Goal: Task Accomplishment & Management: Manage account settings

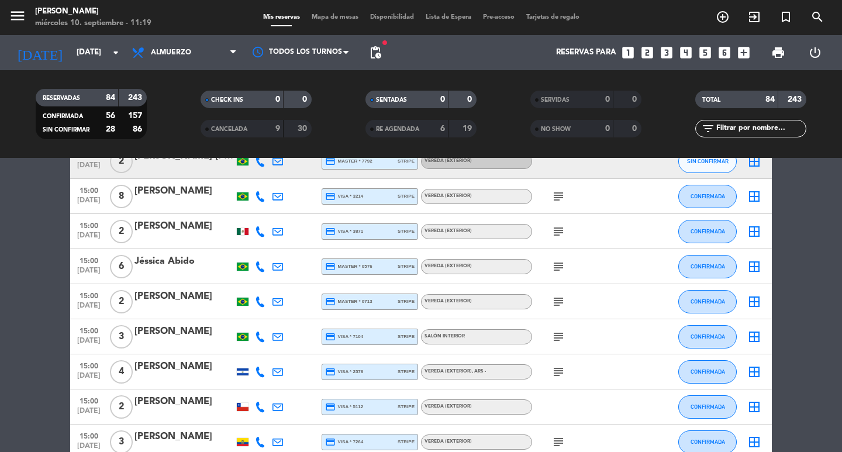
scroll to position [2834, 0]
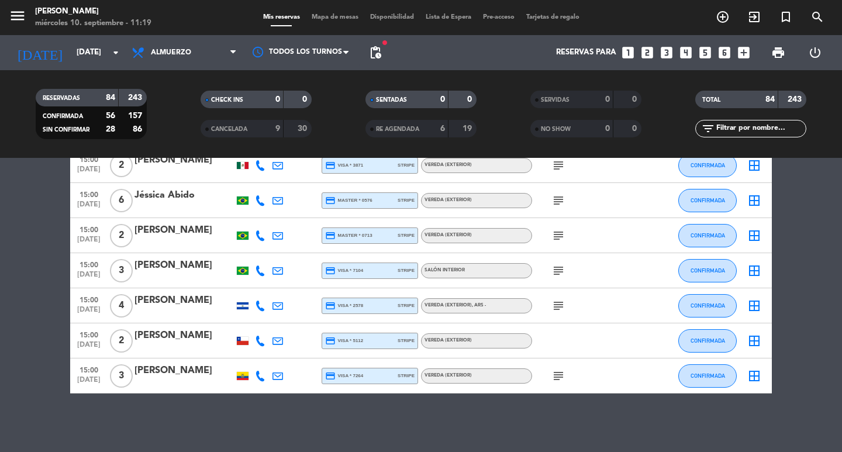
click at [87, 338] on span "15:00" at bounding box center [88, 334] width 29 height 13
click at [263, 339] on icon at bounding box center [260, 341] width 11 height 11
click at [257, 320] on span "Copiar" at bounding box center [244, 324] width 25 height 12
click at [559, 299] on icon "subject" at bounding box center [559, 306] width 14 height 14
click at [562, 280] on div "CONFIRMADA/EXTERIOR!!!" at bounding box center [545, 290] width 125 height 20
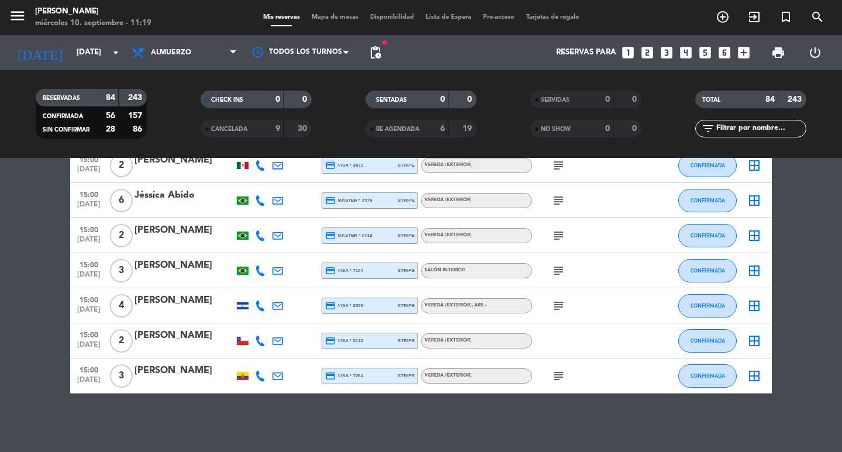
click at [562, 269] on icon "subject" at bounding box center [559, 271] width 14 height 14
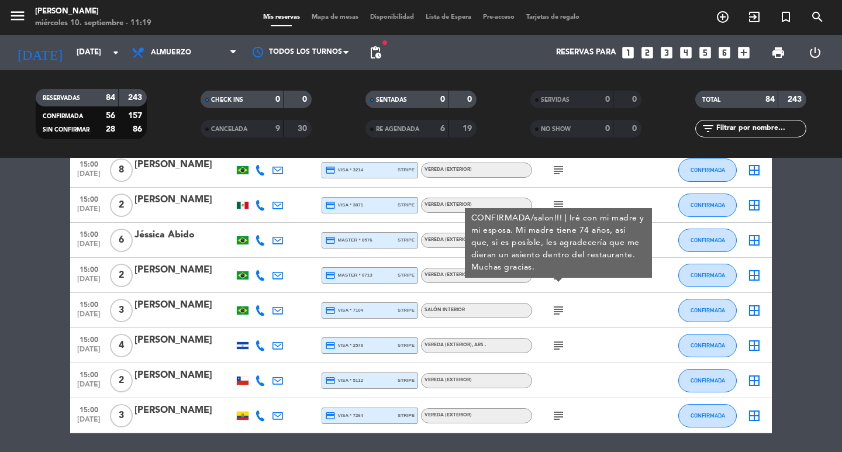
scroll to position [2717, 0]
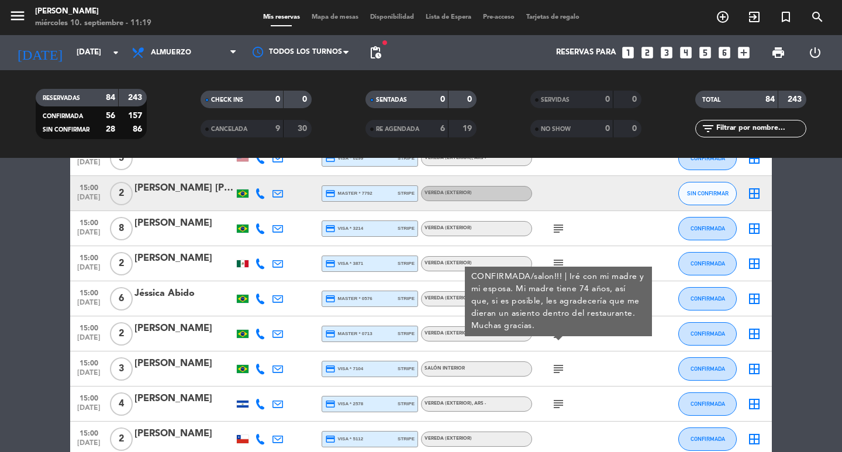
click at [563, 376] on icon "subject" at bounding box center [559, 369] width 14 height 14
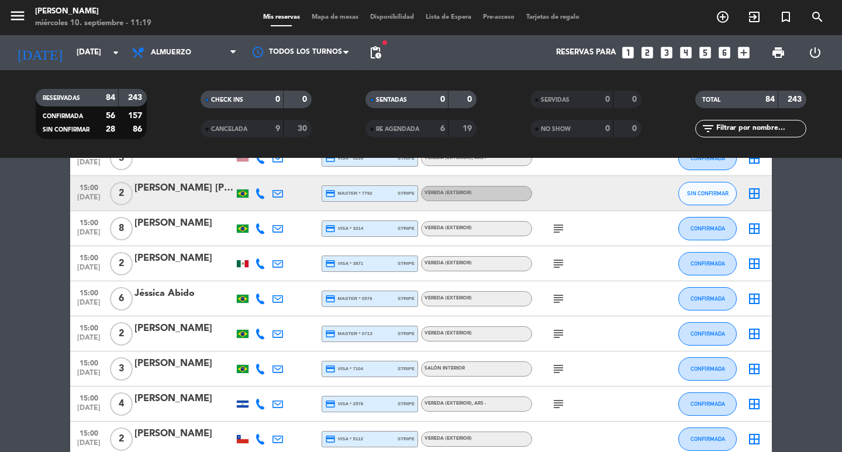
click at [555, 341] on icon "subject" at bounding box center [559, 334] width 14 height 14
click at [559, 341] on icon "subject" at bounding box center [559, 334] width 14 height 14
click at [554, 341] on icon "subject" at bounding box center [559, 334] width 14 height 14
click at [255, 339] on icon at bounding box center [260, 334] width 11 height 11
click at [254, 323] on span "Copiar" at bounding box center [241, 317] width 25 height 12
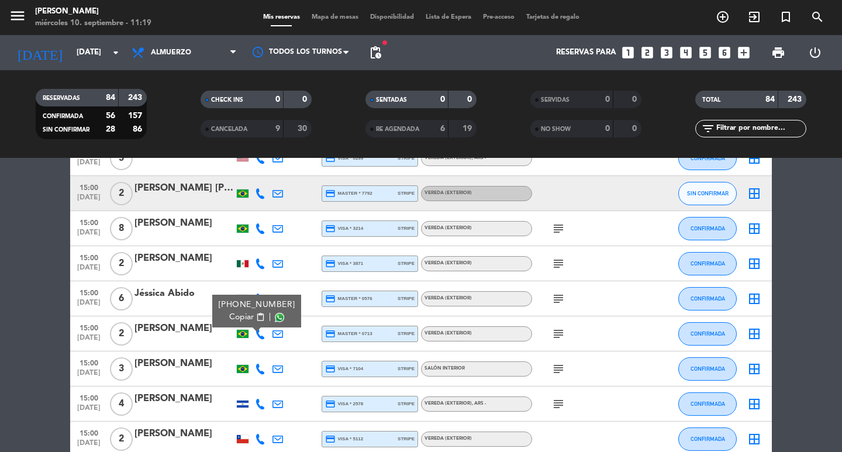
click at [175, 346] on div at bounding box center [184, 341] width 99 height 9
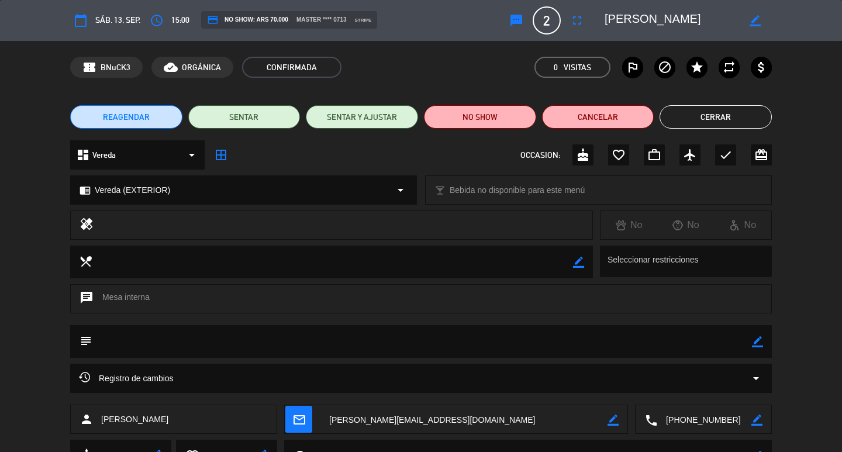
click at [757, 337] on icon "border_color" at bounding box center [757, 341] width 11 height 11
click at [720, 345] on textarea at bounding box center [422, 341] width 660 height 33
paste textarea "CONFIRMADA/EXTERIOR!!!"
type textarea "CONFIRMADA/EXTERIOR!!!"
click at [755, 345] on icon at bounding box center [757, 341] width 11 height 11
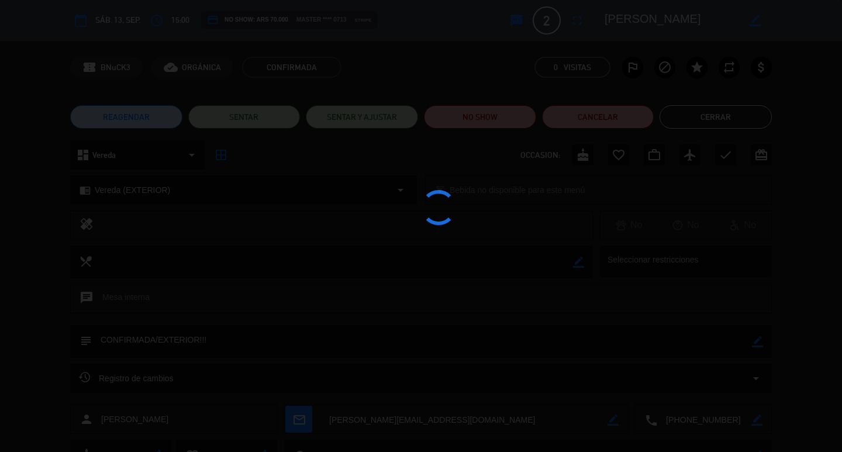
click at [757, 341] on div at bounding box center [421, 226] width 842 height 452
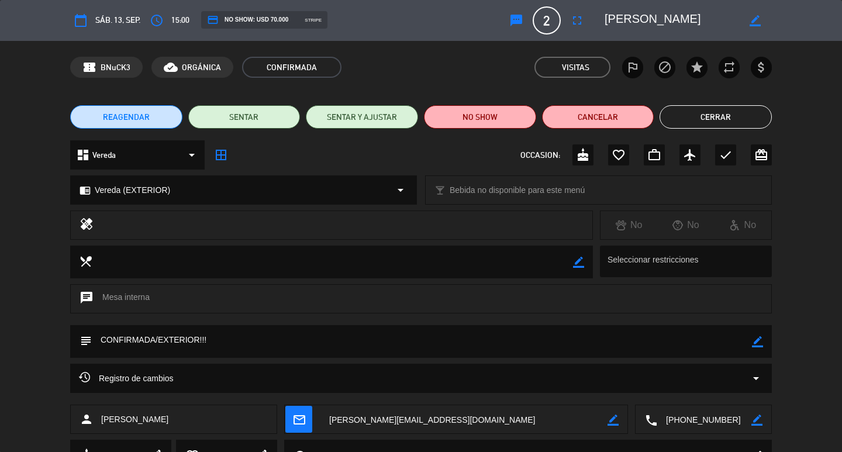
click at [713, 123] on button "Cerrar" at bounding box center [716, 116] width 112 height 23
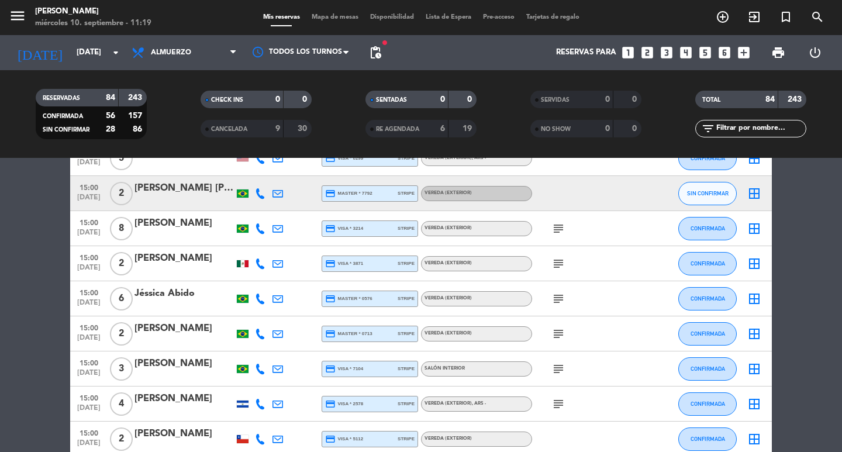
click at [559, 306] on icon "subject" at bounding box center [559, 299] width 14 height 14
click at [564, 271] on icon "subject" at bounding box center [559, 264] width 14 height 14
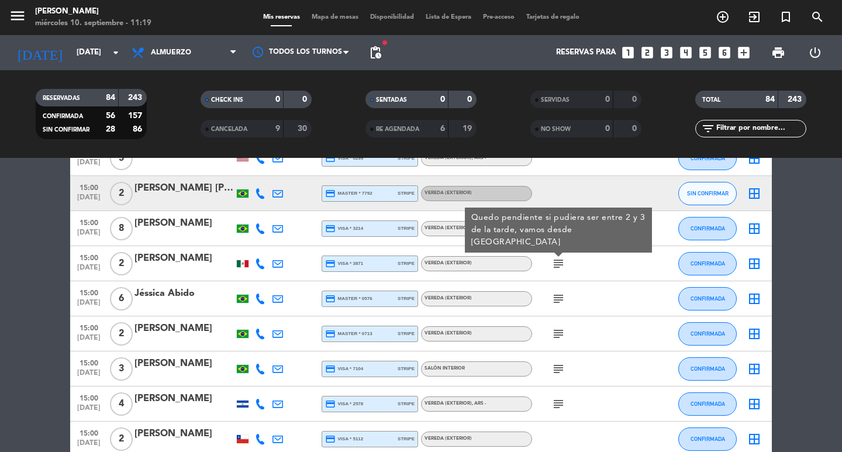
click at [257, 269] on icon at bounding box center [260, 264] width 11 height 11
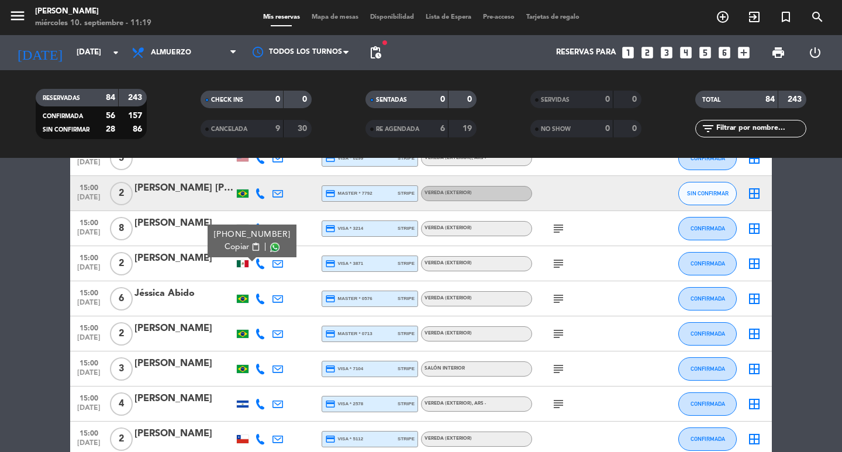
click at [236, 253] on span "Copiar" at bounding box center [237, 247] width 25 height 12
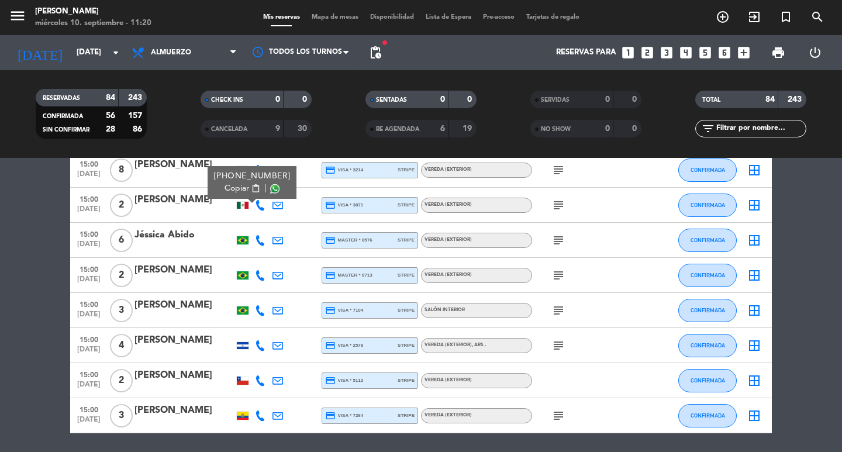
scroll to position [2834, 0]
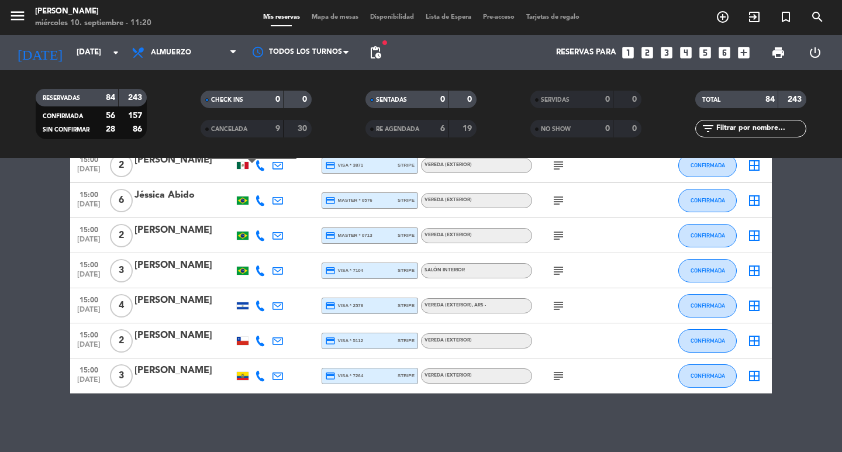
click at [203, 348] on div at bounding box center [184, 348] width 99 height 9
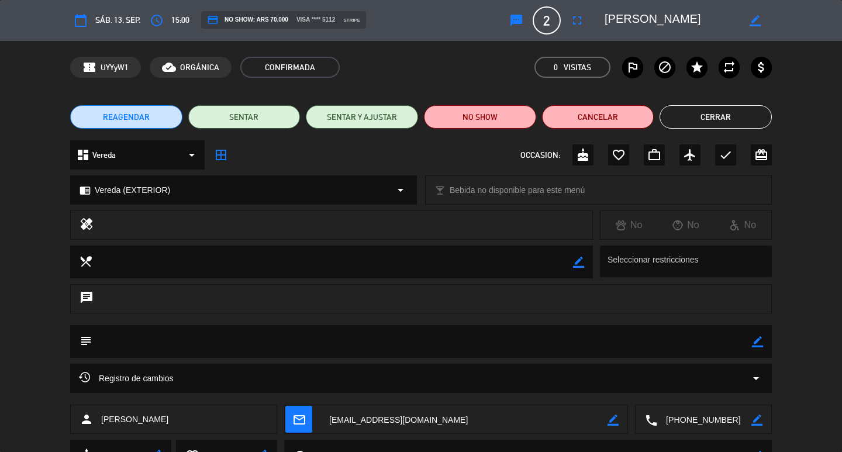
drag, startPoint x: 759, startPoint y: 341, endPoint x: 747, endPoint y: 335, distance: 13.9
click at [757, 340] on icon "border_color" at bounding box center [757, 341] width 11 height 11
click at [747, 334] on textarea at bounding box center [422, 341] width 660 height 33
paste textarea "CONFIRMADA/EXTERIOR!!!"
type textarea "CONFIRMADA/EXTERIOR!!!"
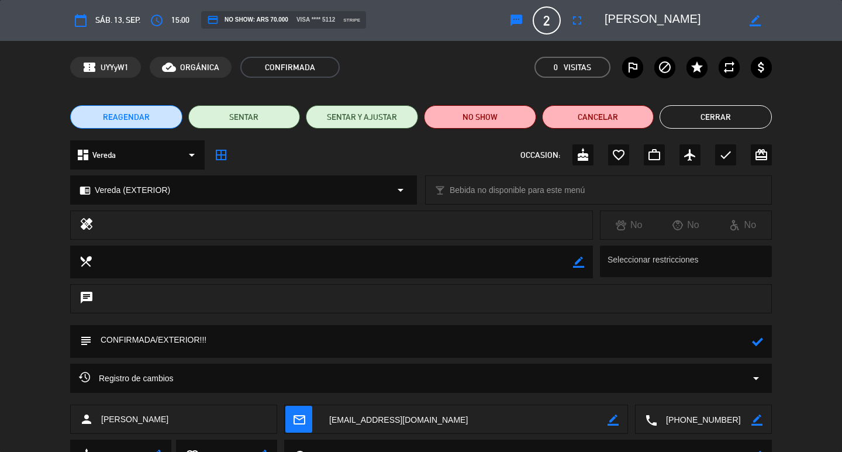
click at [757, 346] on icon at bounding box center [757, 341] width 11 height 11
click at [688, 112] on button "Cerrar" at bounding box center [716, 116] width 112 height 23
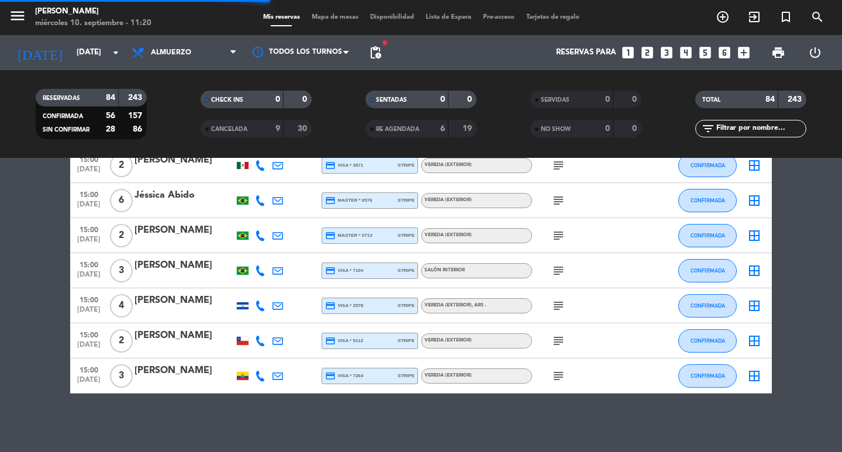
scroll to position [2717, 0]
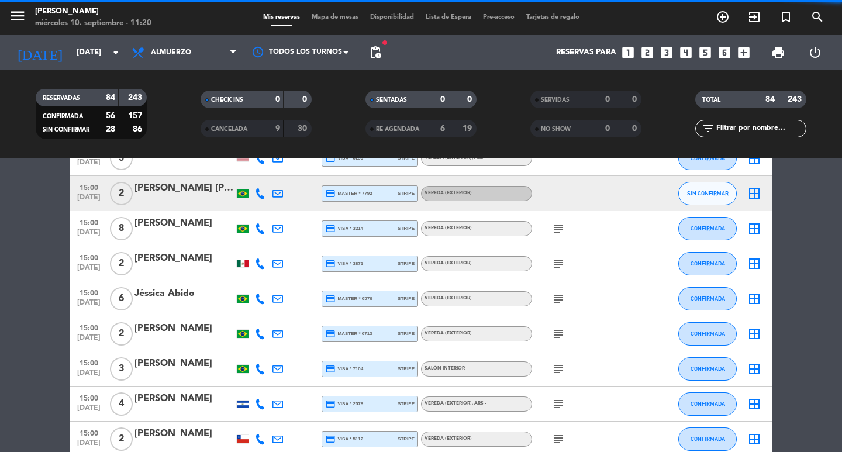
click at [173, 276] on div at bounding box center [184, 271] width 99 height 9
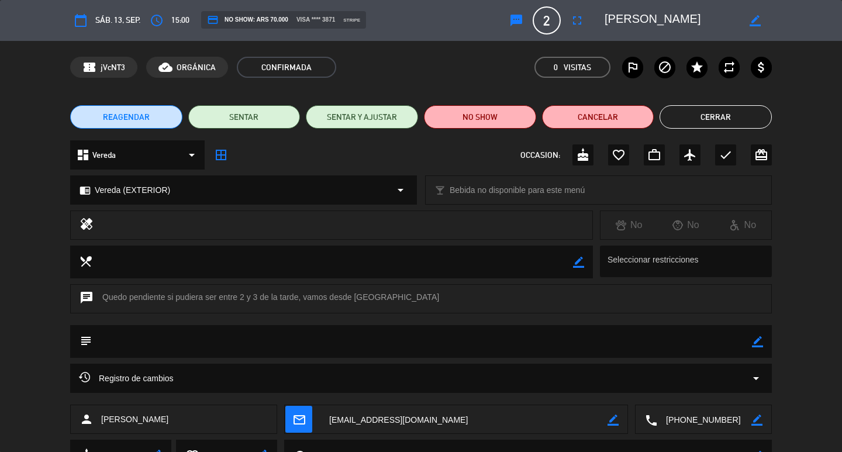
click at [753, 345] on icon "border_color" at bounding box center [757, 341] width 11 height 11
click at [736, 342] on textarea at bounding box center [422, 341] width 660 height 33
paste textarea "CONFIRMADA/EXTERIOR!!!"
type textarea "CONFIRMADA/EXTERIOR!!!"
click at [758, 344] on icon at bounding box center [757, 341] width 11 height 11
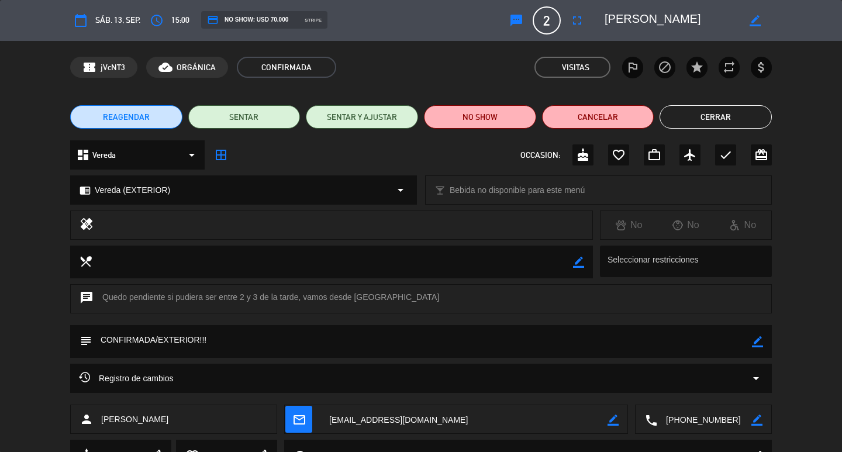
drag, startPoint x: 715, startPoint y: 123, endPoint x: 631, endPoint y: 332, distance: 224.8
click at [631, 332] on div "calendar_today sáb. 13, sep. access_time 15:00 credit_card NO SHOW: USD 70.000 …" at bounding box center [421, 226] width 842 height 452
click at [760, 347] on icon "border_color" at bounding box center [757, 341] width 11 height 11
click at [757, 337] on icon at bounding box center [757, 341] width 11 height 11
click at [729, 116] on button "Cerrar" at bounding box center [716, 116] width 112 height 23
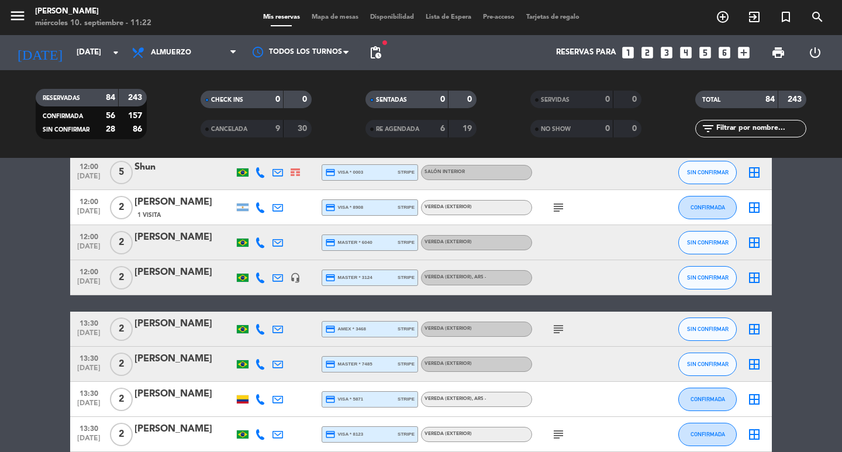
scroll to position [1430, 0]
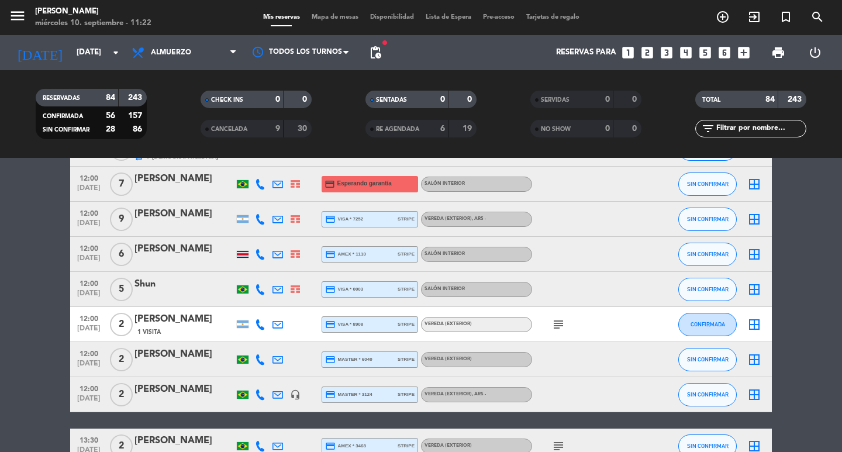
click at [745, 130] on input "text" at bounding box center [760, 128] width 91 height 13
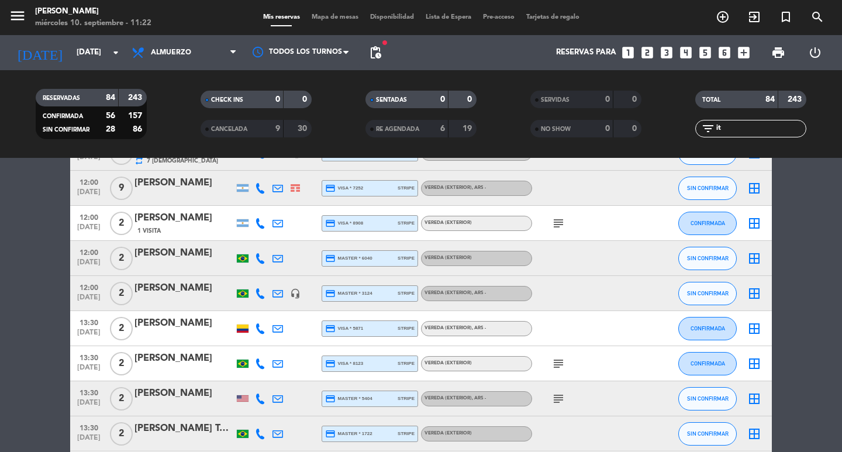
scroll to position [0, 0]
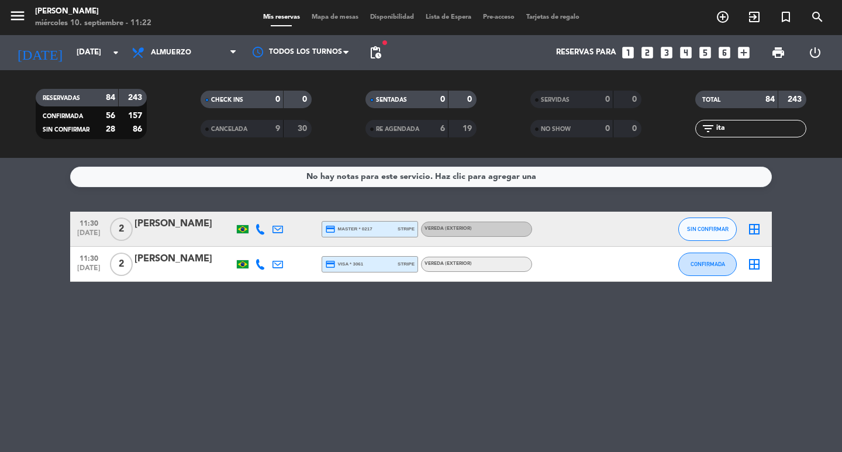
type input "ita"
click at [178, 267] on div "[PERSON_NAME]" at bounding box center [184, 259] width 99 height 15
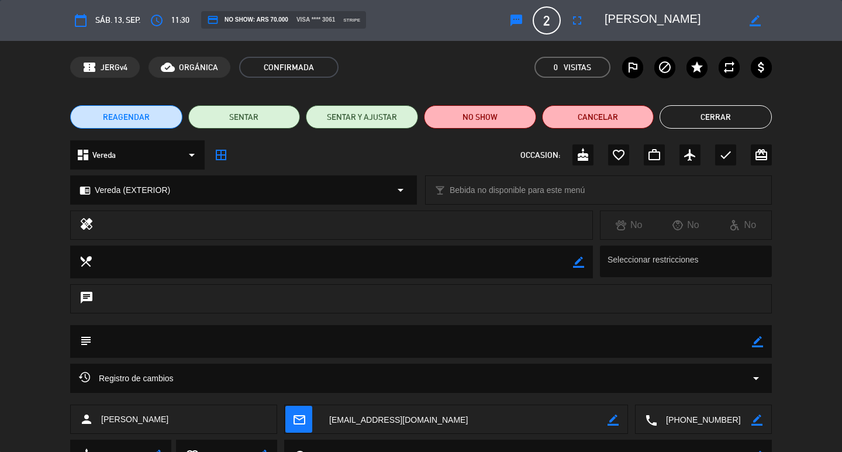
click at [755, 345] on icon "border_color" at bounding box center [757, 341] width 11 height 11
drag, startPoint x: 732, startPoint y: 339, endPoint x: 747, endPoint y: 337, distance: 15.3
click at [732, 339] on textarea at bounding box center [422, 341] width 660 height 33
paste textarea "CONFIRMADA/EXTERIOR!!!"
type textarea "CONFIRMADA/EXTERIOR!!!"
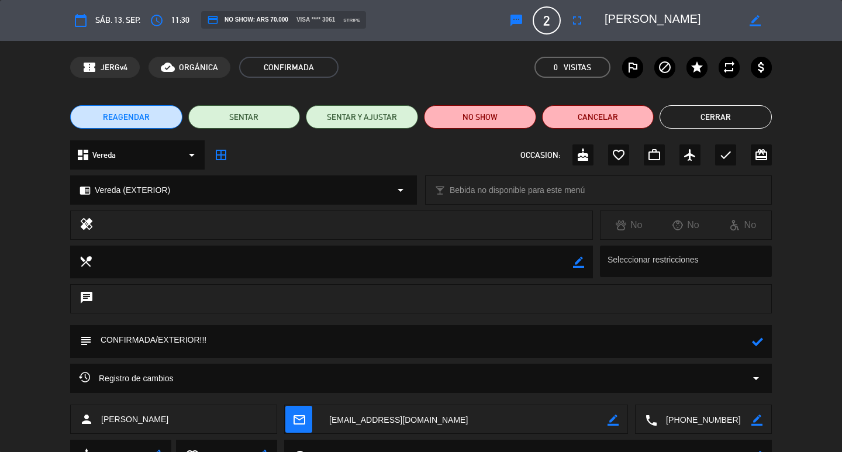
click at [758, 342] on icon at bounding box center [757, 341] width 11 height 11
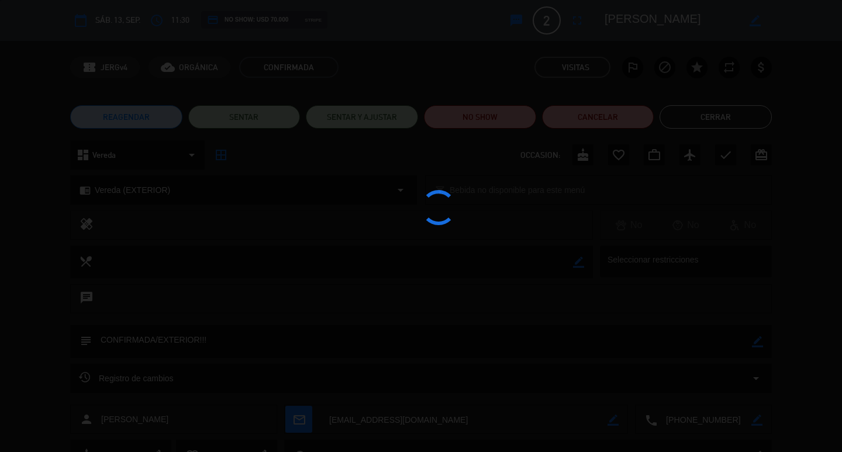
click at [717, 118] on div at bounding box center [421, 226] width 842 height 452
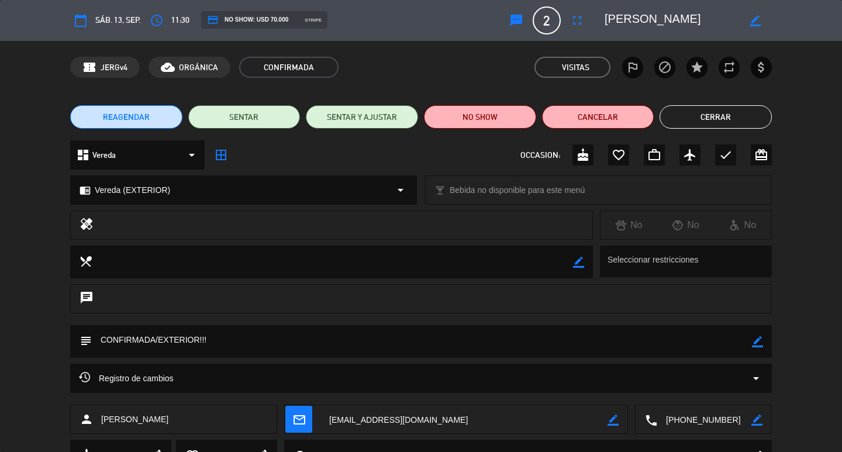
click at [717, 120] on button "Cerrar" at bounding box center [716, 116] width 112 height 23
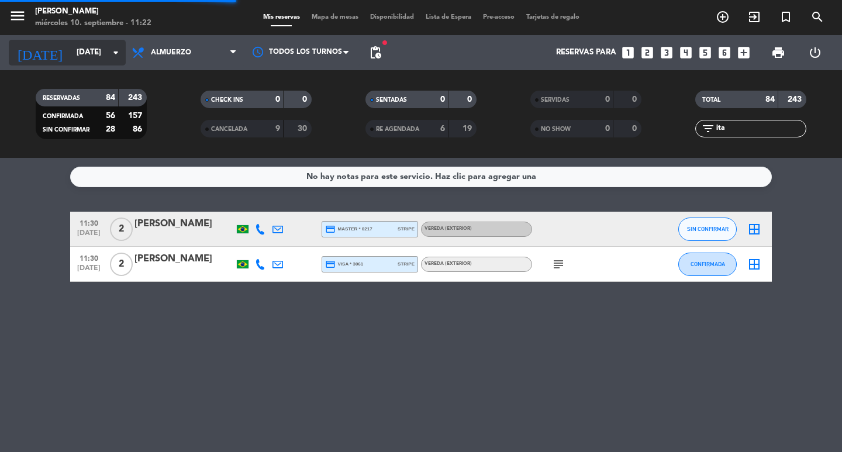
click at [75, 55] on input "[DATE]" at bounding box center [122, 52] width 103 height 21
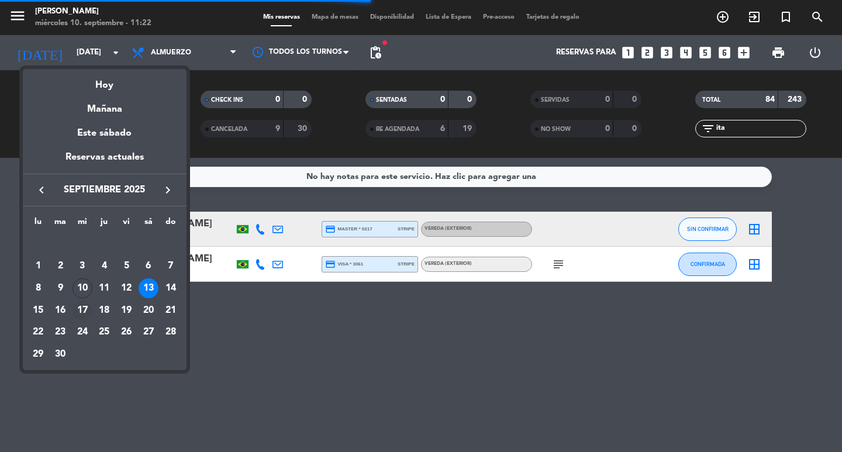
click at [80, 306] on div "17" at bounding box center [83, 311] width 20 height 20
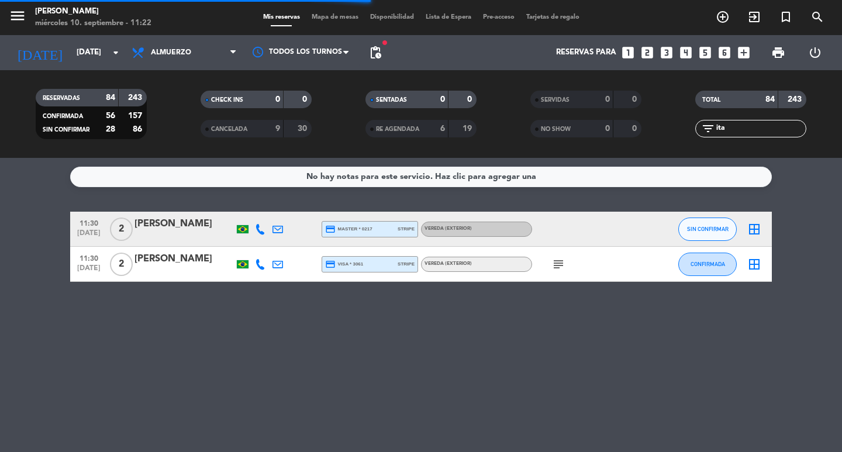
type input "[DATE]"
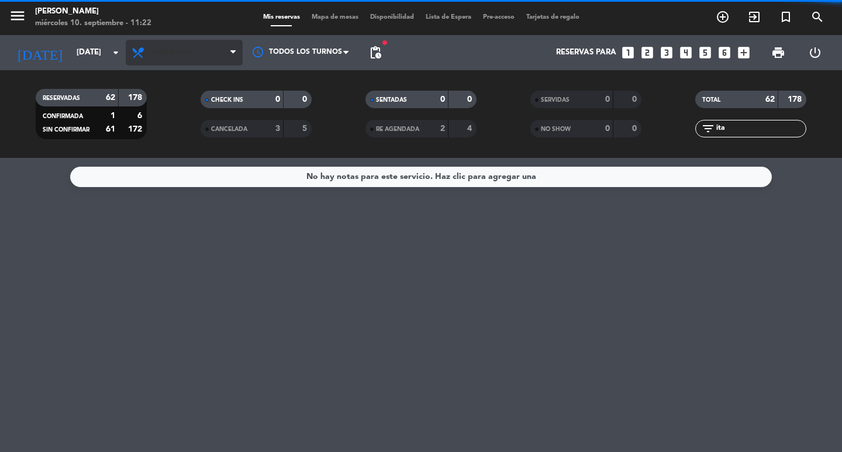
click at [204, 58] on span "Almuerzo" at bounding box center [184, 53] width 117 height 26
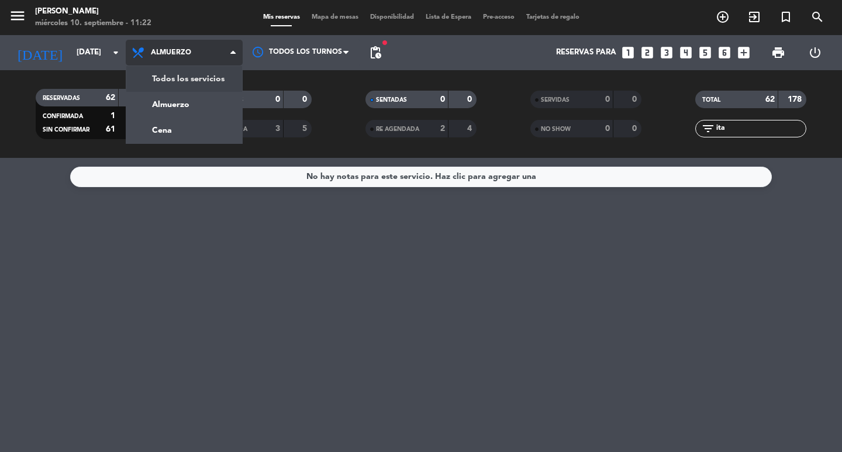
click at [195, 70] on div "menu [PERSON_NAME] [DATE] 10. septiembre - 11:22 Mis reservas Mapa de mesas Dis…" at bounding box center [421, 79] width 842 height 158
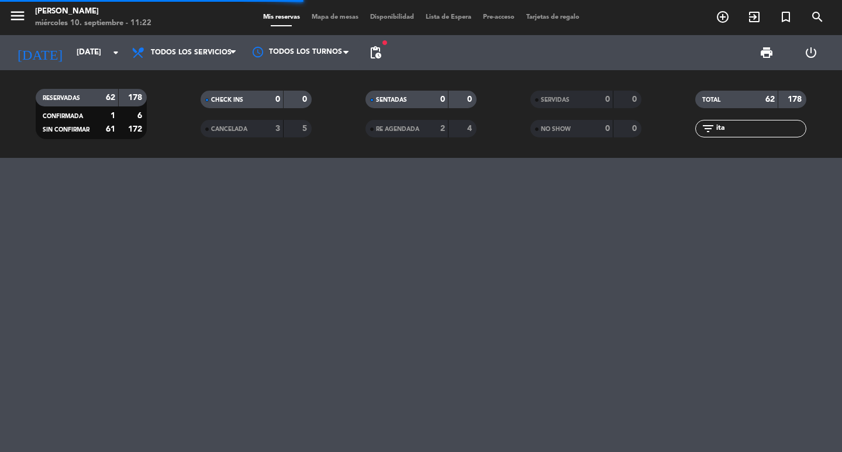
drag, startPoint x: 738, startPoint y: 123, endPoint x: 655, endPoint y: 134, distance: 83.8
click at [663, 132] on div "RESERVADAS 62 178 CONFIRMADA 1 6 SIN CONFIRMAR 61 172 CHECK INS 0 0 CANCELADA 3…" at bounding box center [421, 114] width 842 height 64
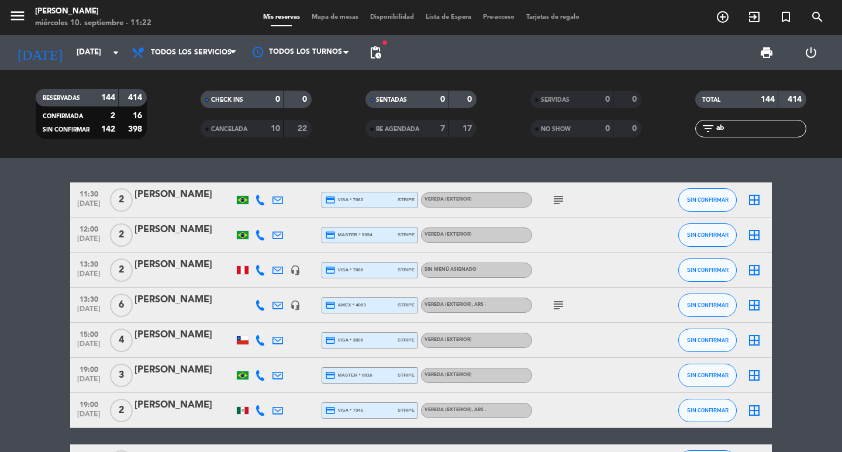
type input "a"
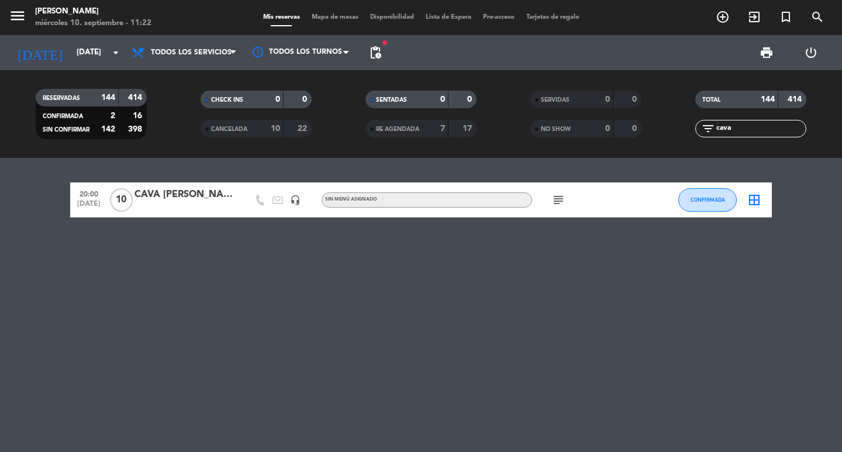
type input "cava"
drag, startPoint x: 155, startPoint y: 224, endPoint x: 160, endPoint y: 218, distance: 8.3
click at [156, 223] on div "20:00 [DATE] CAVA [PERSON_NAME] headset_mic Sin menú asignado subject CONFIRMAD…" at bounding box center [421, 305] width 842 height 294
click at [160, 212] on div at bounding box center [184, 207] width 99 height 9
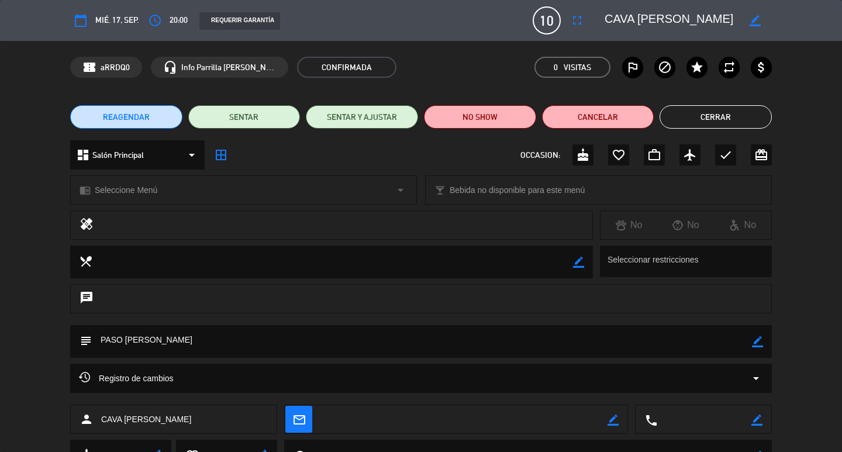
drag, startPoint x: 756, startPoint y: 342, endPoint x: 738, endPoint y: 337, distance: 18.7
click at [754, 340] on icon "border_color" at bounding box center [757, 341] width 11 height 11
click at [736, 337] on textarea at bounding box center [422, 341] width 660 height 33
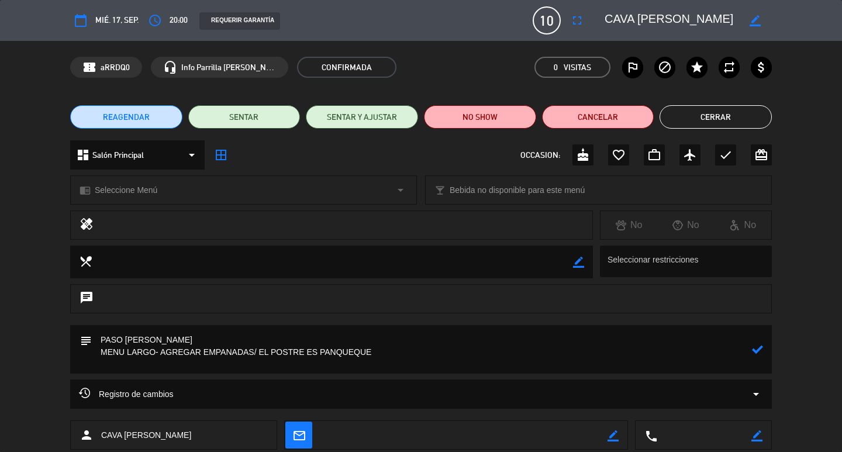
click at [293, 352] on textarea at bounding box center [422, 349] width 660 height 49
type textarea "PASO [PERSON_NAME] MENU LARGO- AGREGAR EMPANADA/ EL POSTRE ES PANQUEQUE"
click at [756, 357] on div at bounding box center [757, 349] width 11 height 49
click at [755, 354] on icon at bounding box center [757, 349] width 11 height 11
click at [688, 136] on div "REAGENDAR SENTAR SENTAR Y AJUSTAR NO SHOW Cancelar Cerrar" at bounding box center [421, 117] width 842 height 47
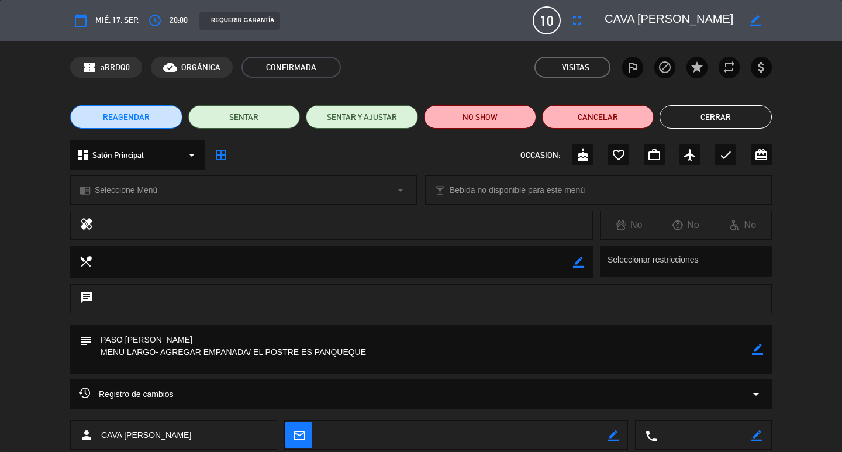
click at [689, 121] on button "Cerrar" at bounding box center [716, 116] width 112 height 23
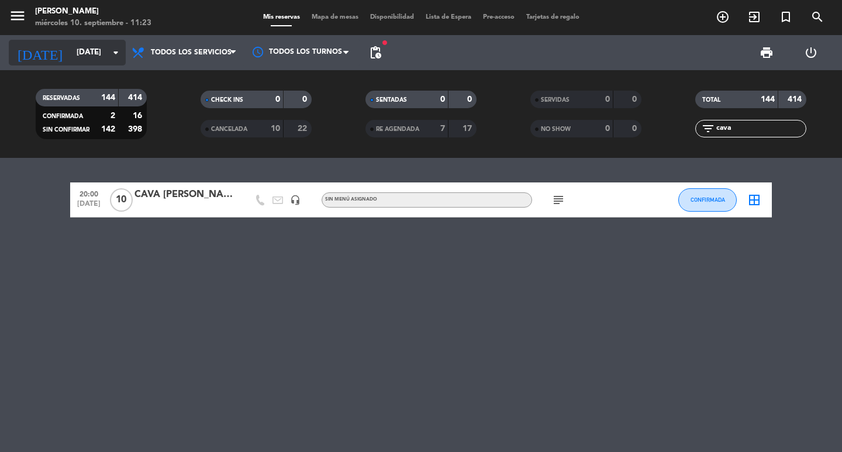
click at [87, 55] on input "[DATE]" at bounding box center [122, 52] width 103 height 21
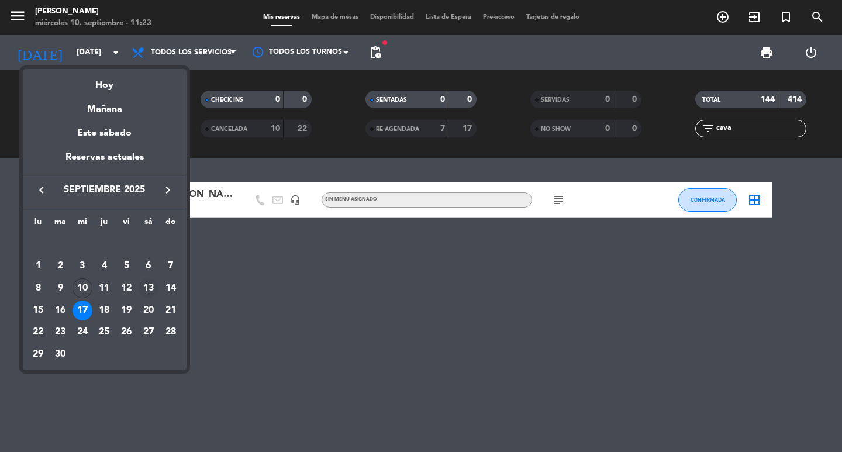
click at [146, 287] on div "13" at bounding box center [149, 288] width 20 height 20
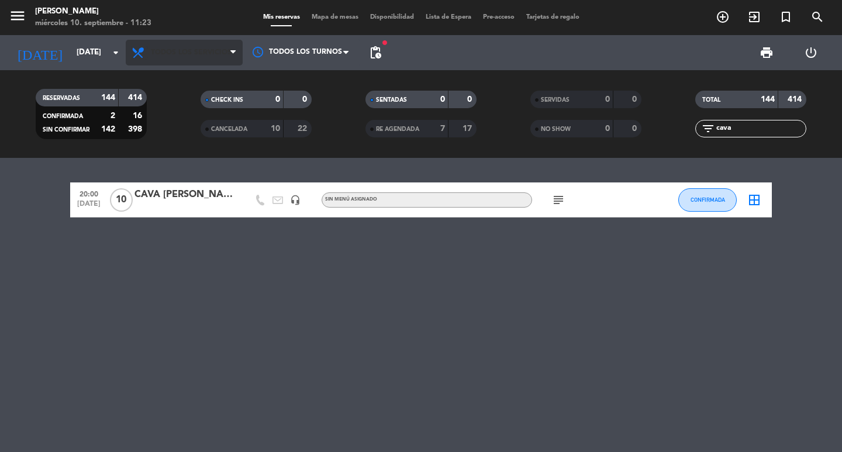
type input "[DATE]"
click at [151, 45] on span "Todos los servicios" at bounding box center [184, 53] width 117 height 26
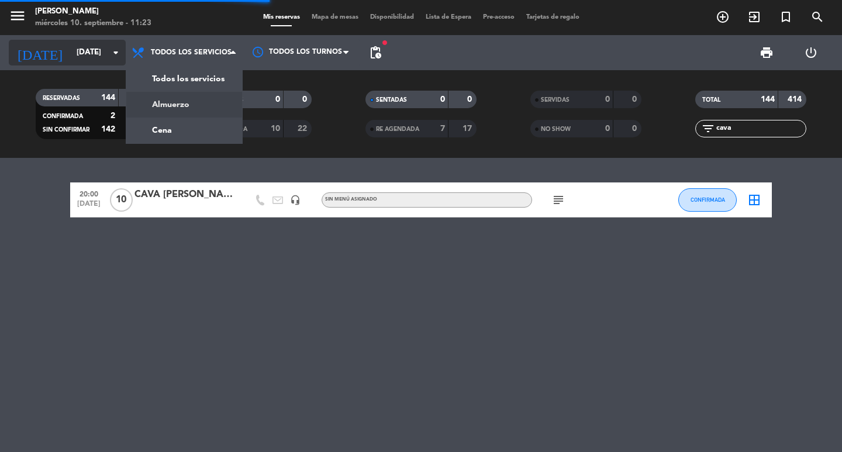
click at [153, 95] on div "menu [PERSON_NAME] [DATE] 10. septiembre - 11:23 Mis reservas Mapa de mesas Dis…" at bounding box center [421, 79] width 842 height 158
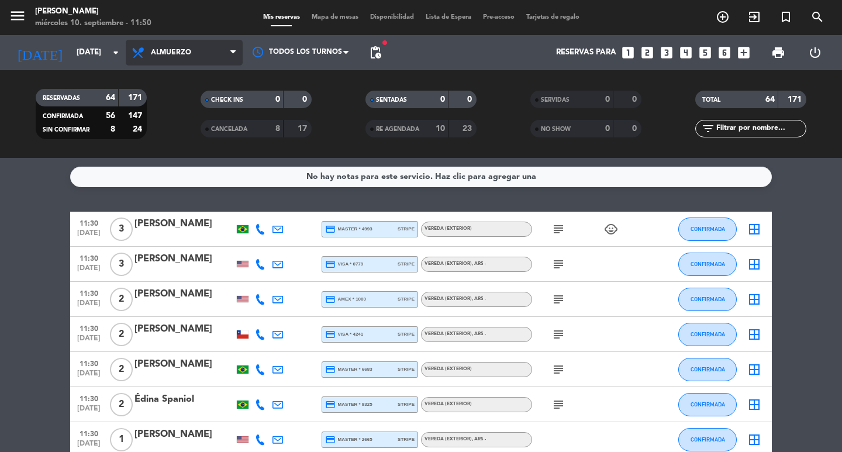
click at [175, 58] on span "Almuerzo" at bounding box center [184, 53] width 117 height 26
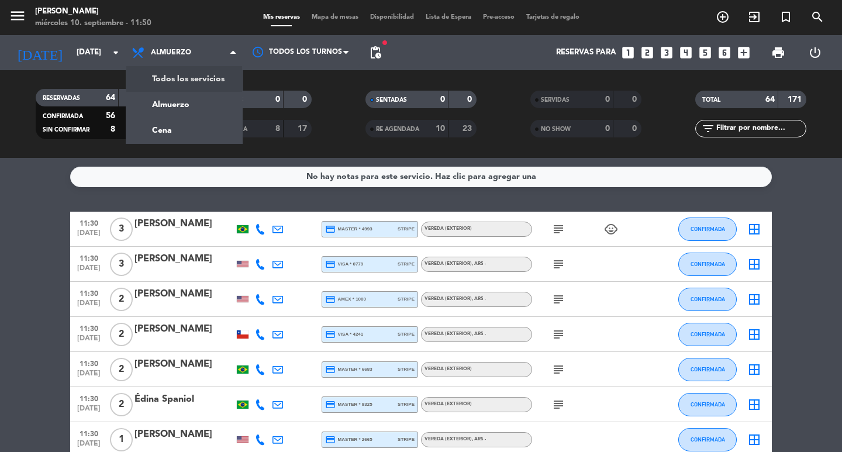
click at [171, 80] on div "menu Don Julio miércoles 10. septiembre - 11:50 Mis reservas Mapa de mesas Disp…" at bounding box center [421, 79] width 842 height 158
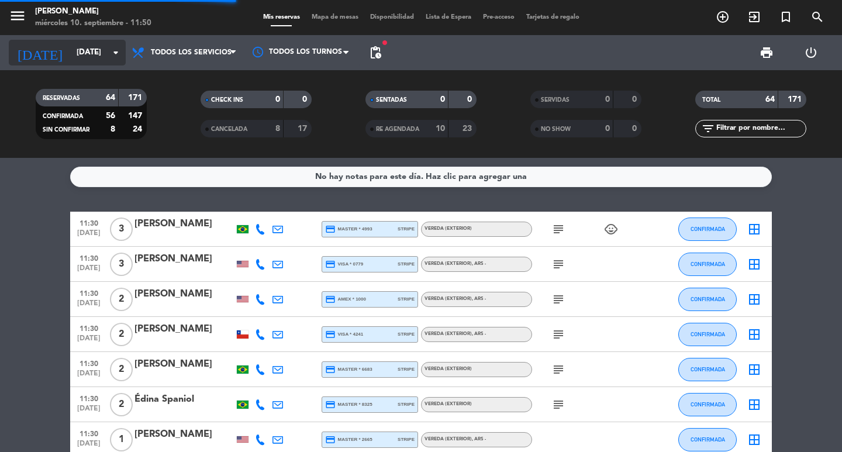
click at [98, 50] on input "mié. 10 sep." at bounding box center [122, 52] width 103 height 21
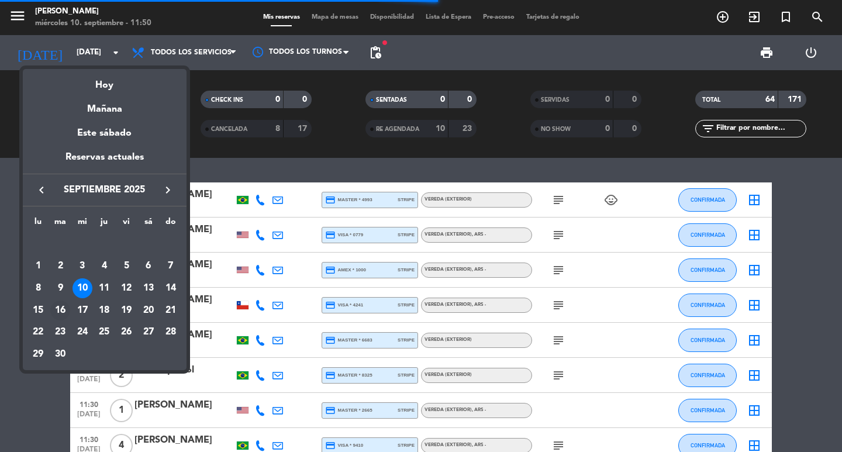
click at [61, 313] on div "16" at bounding box center [60, 311] width 20 height 20
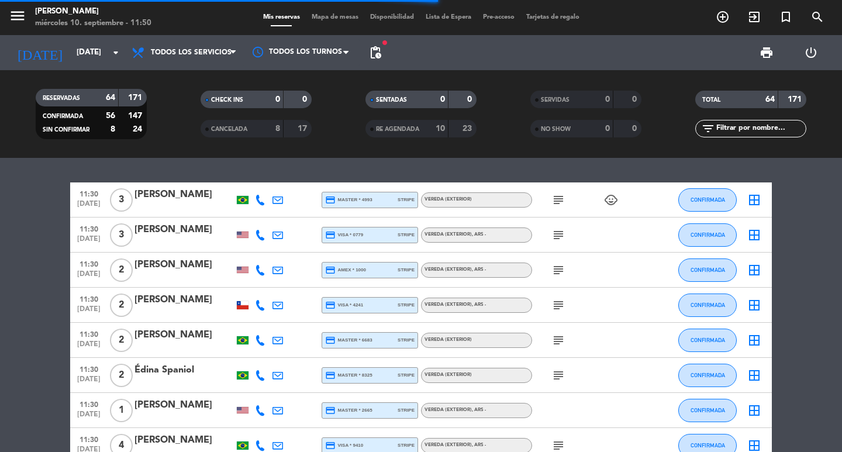
type input "mar. 16 sep."
